Goal: Navigation & Orientation: Find specific page/section

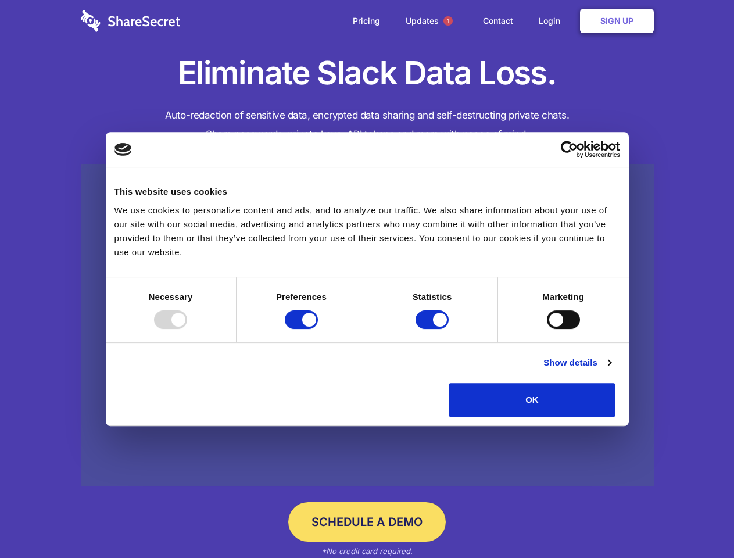
click at [187, 329] on div at bounding box center [170, 320] width 33 height 19
click at [318, 329] on input "Preferences" at bounding box center [301, 320] width 33 height 19
checkbox input "false"
click at [434, 329] on input "Statistics" at bounding box center [432, 320] width 33 height 19
checkbox input "false"
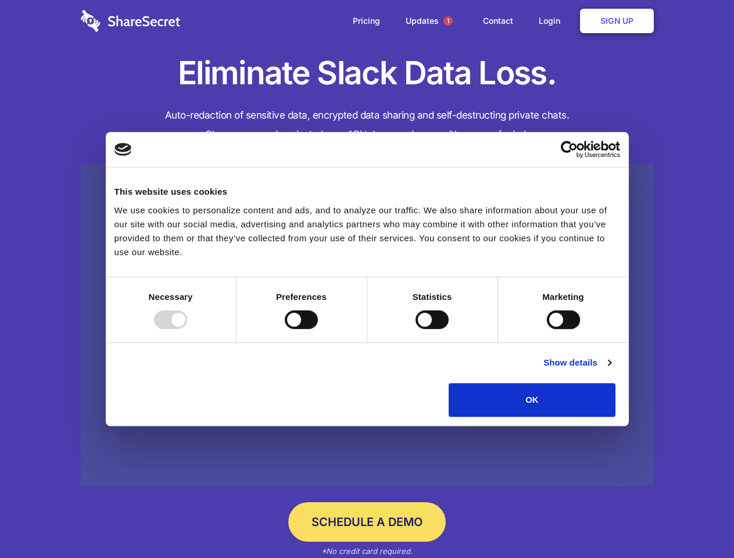
click at [547, 329] on input "Marketing" at bounding box center [563, 320] width 33 height 19
checkbox input "true"
click at [611, 370] on link "Show details" at bounding box center [577, 363] width 67 height 14
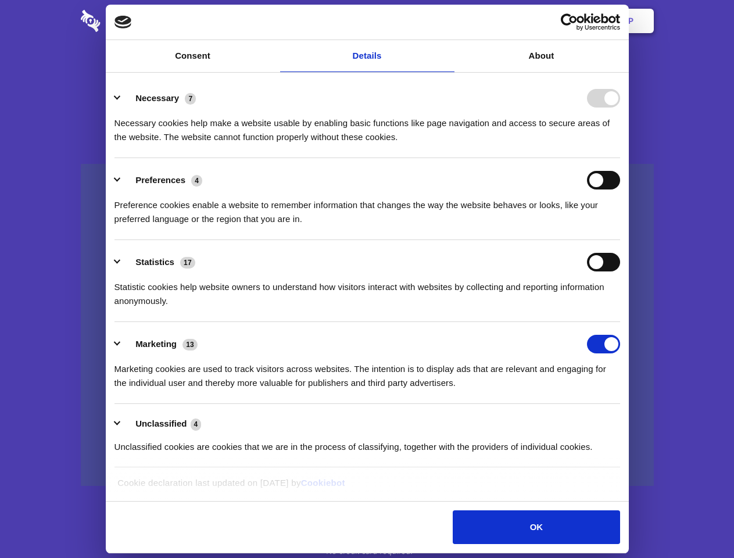
click at [620, 158] on li "Necessary 7 Necessary cookies help make a website usable by enabling basic func…" at bounding box center [368, 117] width 506 height 82
click at [448, 21] on span "1" at bounding box center [448, 20] width 9 height 9
